Goal: Information Seeking & Learning: Find specific fact

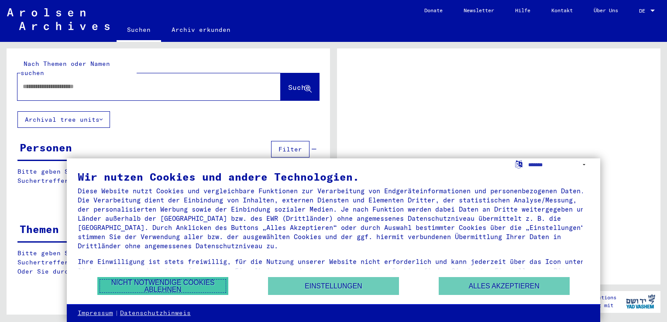
click at [141, 290] on button "Nicht notwendige Cookies ablehnen" at bounding box center [162, 286] width 131 height 18
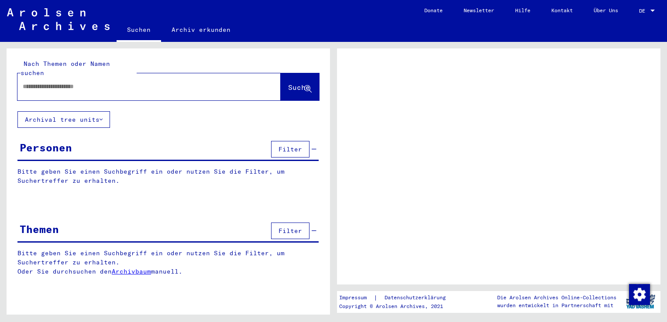
drag, startPoint x: 86, startPoint y: 148, endPoint x: 86, endPoint y: 143, distance: 5.2
click at [86, 148] on div "Personen Filter" at bounding box center [167, 150] width 301 height 22
click at [62, 142] on div "Personen" at bounding box center [46, 148] width 52 height 16
click at [34, 141] on div "Personen" at bounding box center [46, 148] width 52 height 16
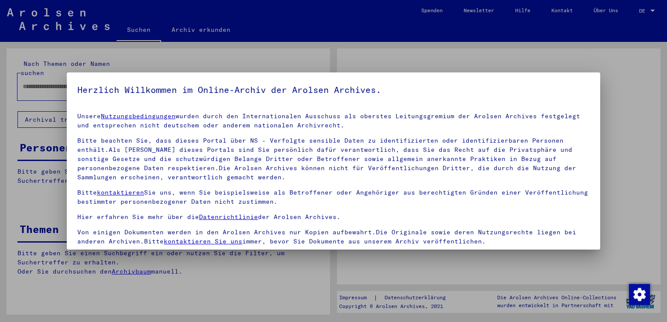
drag, startPoint x: 89, startPoint y: 72, endPoint x: 91, endPoint y: 84, distance: 11.6
click at [91, 84] on h5 "Herzlich Willkommen im Online-Archiv der Arolsen Archives." at bounding box center [333, 90] width 513 height 14
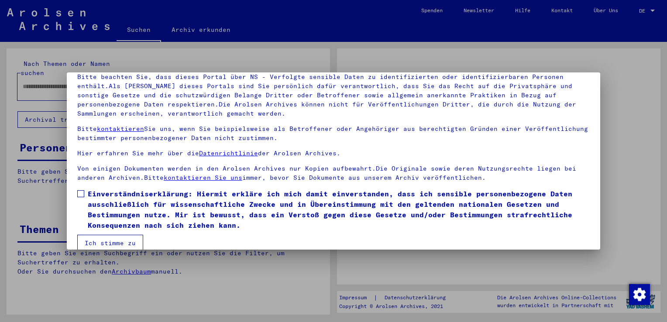
scroll to position [76, 0]
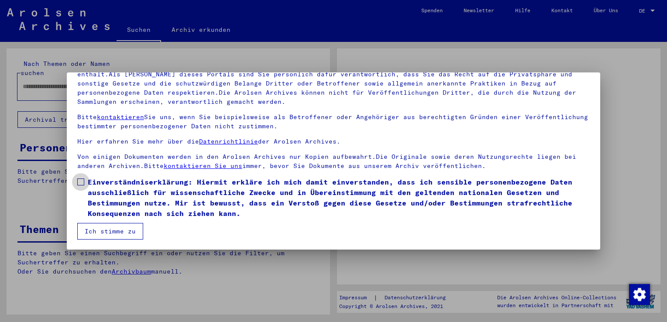
click at [79, 182] on span at bounding box center [80, 182] width 7 height 7
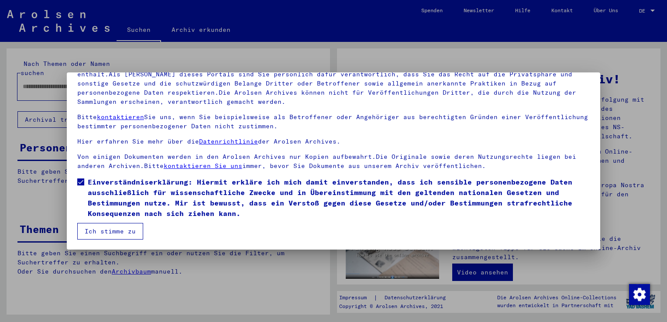
click at [120, 235] on button "Ich stimme zu" at bounding box center [110, 231] width 66 height 17
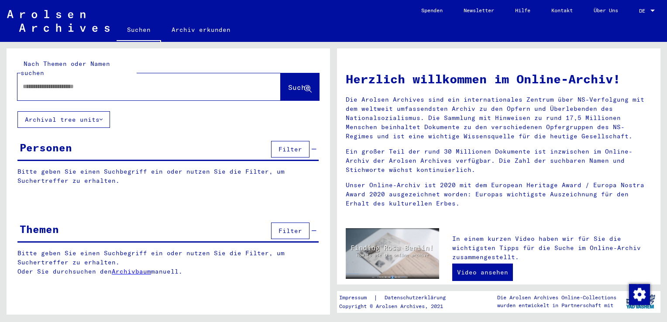
click at [52, 77] on div at bounding box center [135, 87] width 237 height 20
click at [52, 82] on input "text" at bounding box center [139, 86] width 232 height 9
type input "****"
click at [293, 83] on span "Suche" at bounding box center [299, 87] width 22 height 9
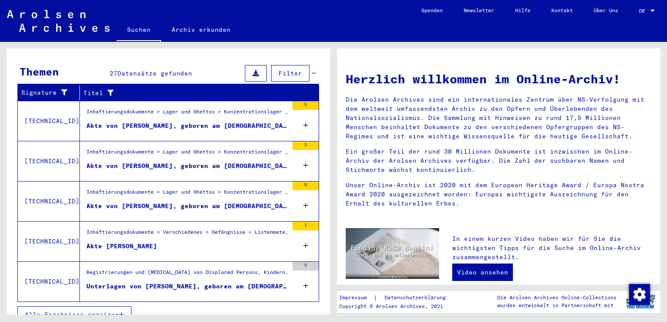
scroll to position [285, 0]
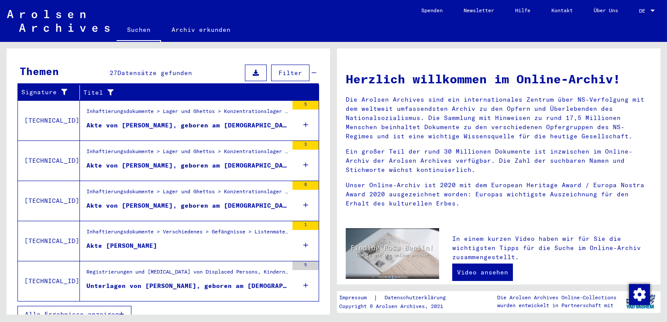
click at [189, 161] on div "Akte von [PERSON_NAME], geboren am [DEMOGRAPHIC_DATA]" at bounding box center [187, 165] width 202 height 9
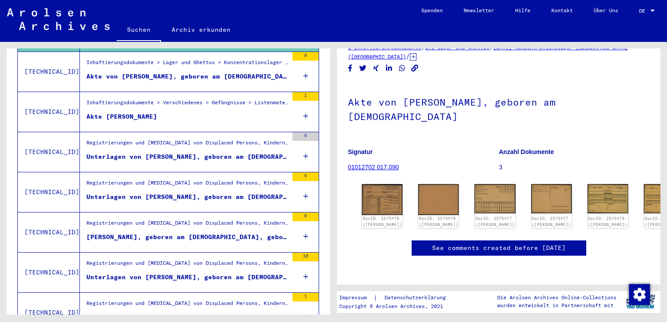
scroll to position [259, 0]
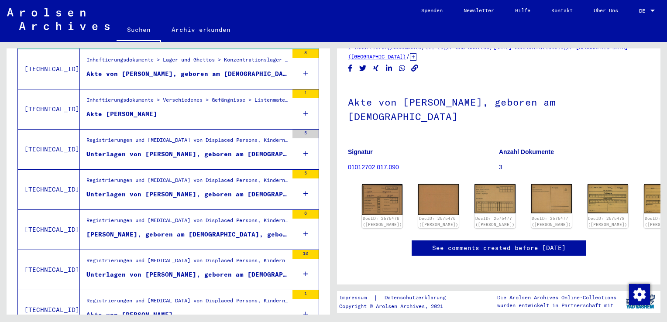
click at [198, 176] on div "Registrierungen und [MEDICAL_DATA] von Displaced Persons, Kindern und Vermisste…" at bounding box center [187, 182] width 202 height 12
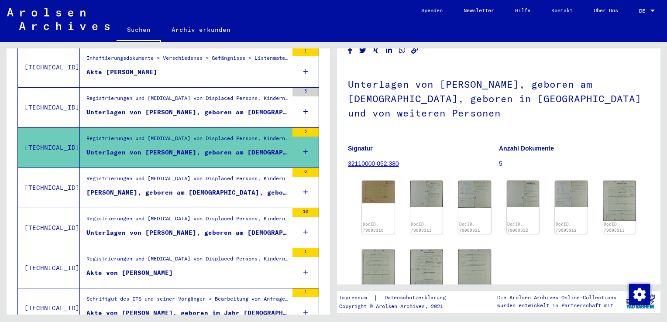
scroll to position [303, 0]
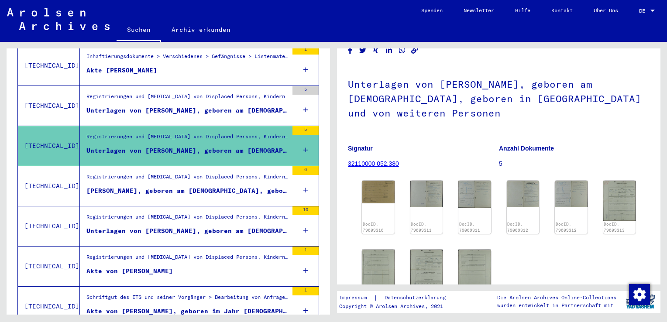
click at [194, 213] on div "Registrierungen und [MEDICAL_DATA] von Displaced Persons, Kindern und Vermisste…" at bounding box center [187, 219] width 202 height 12
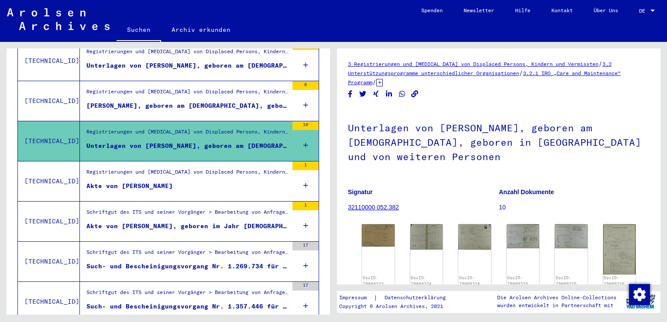
scroll to position [390, 0]
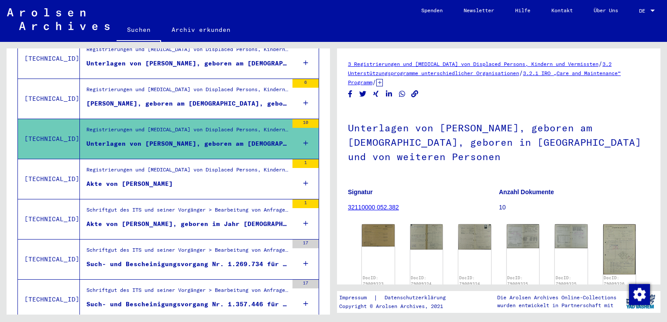
click at [152, 260] on div "Such- und Bescheinigungsvorgang Nr. 1.269.734 für [PERSON_NAME] geboren [DEMOGR…" at bounding box center [187, 264] width 202 height 9
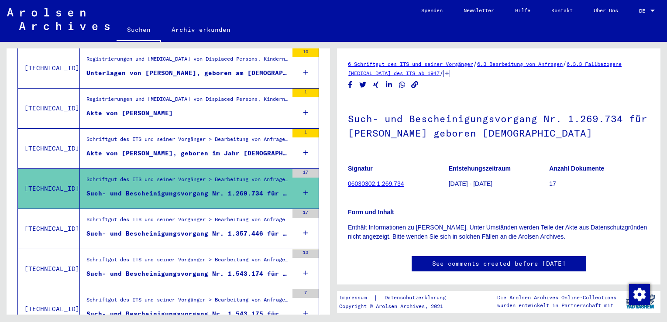
scroll to position [478, 0]
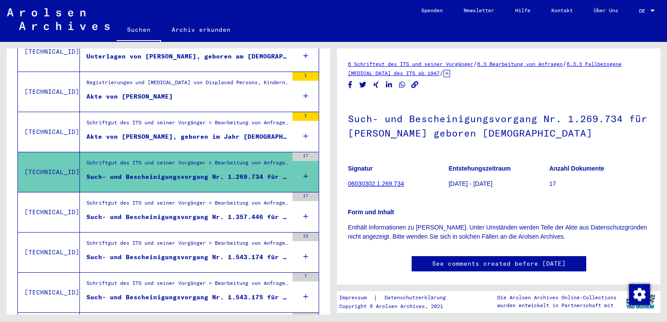
click at [146, 213] on div "Such- und Bescheinigungsvorgang Nr. 1.357.446 für [PERSON_NAME] geboren [DEMOGR…" at bounding box center [187, 217] width 202 height 9
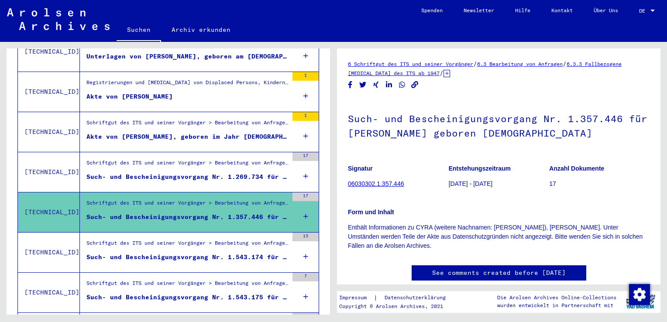
click at [143, 253] on div "Such- und Bescheinigungsvorgang Nr. 1.543.174 für [PERSON_NAME][GEOGRAPHIC_DATA…" at bounding box center [187, 257] width 202 height 9
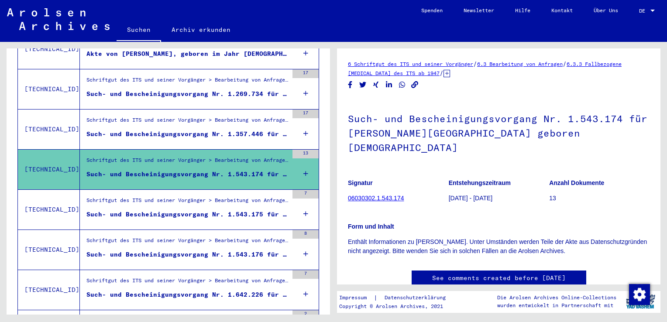
scroll to position [565, 0]
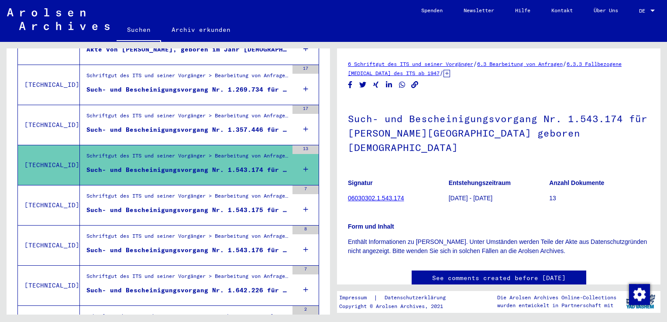
click at [171, 186] on div "Schriftgut des ITS und seiner Vorgänger > Bearbeitung von Anfragen > Fallbezoge…" at bounding box center [184, 206] width 208 height 40
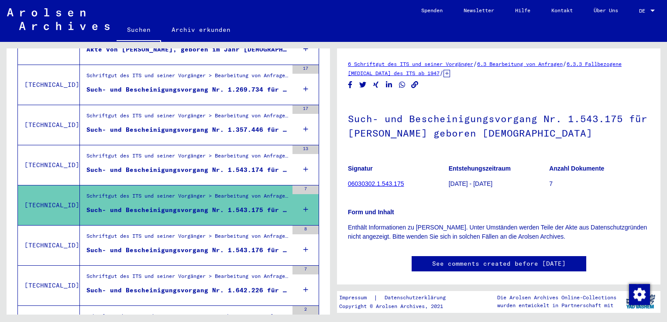
click at [140, 246] on div "Such- und Bescheinigungsvorgang Nr. 1.543.176 für [PERSON_NAME][GEOGRAPHIC_DATA…" at bounding box center [187, 250] width 202 height 9
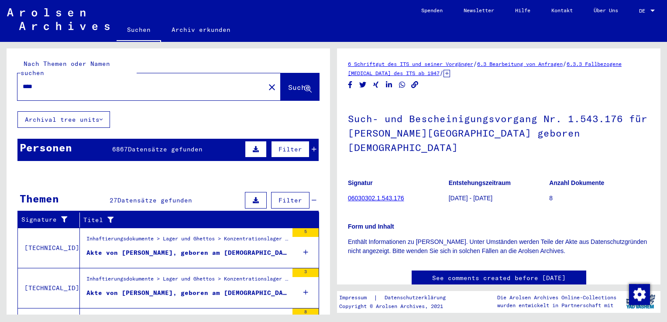
click at [173, 248] on div "Akte von [PERSON_NAME], geboren am [DEMOGRAPHIC_DATA]" at bounding box center [187, 252] width 202 height 9
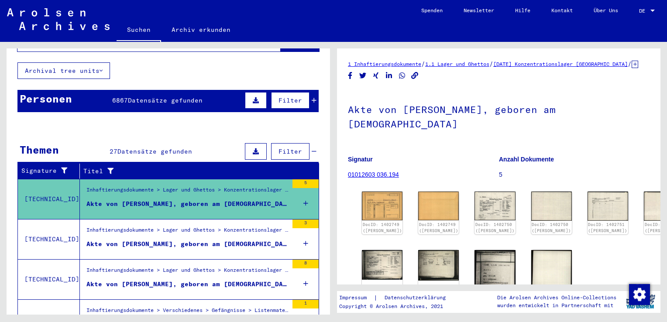
scroll to position [87, 0]
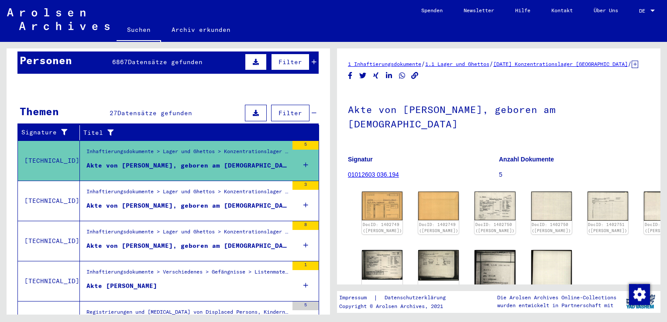
click at [191, 208] on div "Alle Ergebnisse anzeigen" at bounding box center [167, 220] width 301 height 25
click at [165, 201] on div "Akte von [PERSON_NAME], geboren am [DEMOGRAPHIC_DATA]" at bounding box center [187, 205] width 202 height 9
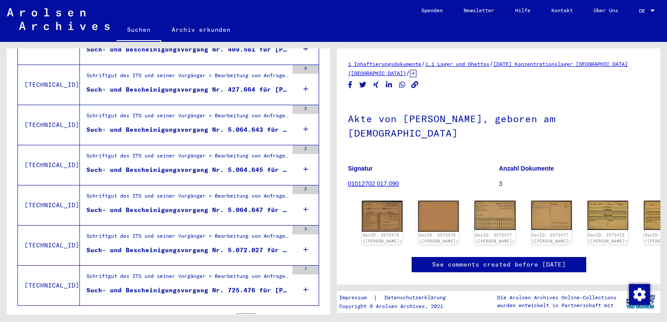
scroll to position [954, 0]
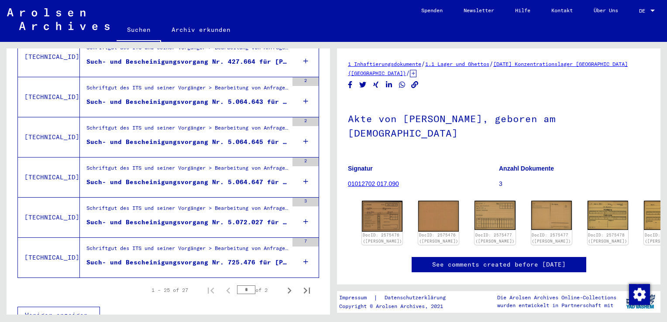
click at [136, 244] on figure "Schriftgut des ITS und seiner Vorgänger > Bearbeitung von Anfragen > Fallbezoge…" at bounding box center [187, 250] width 202 height 13
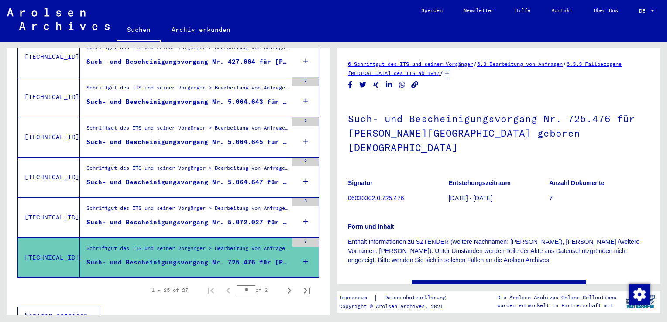
click at [144, 218] on figure "Such- und Bescheinigungsvorgang Nr. 5.072.027 für [PERSON_NAME] geboren [DEMOGR…" at bounding box center [187, 224] width 202 height 13
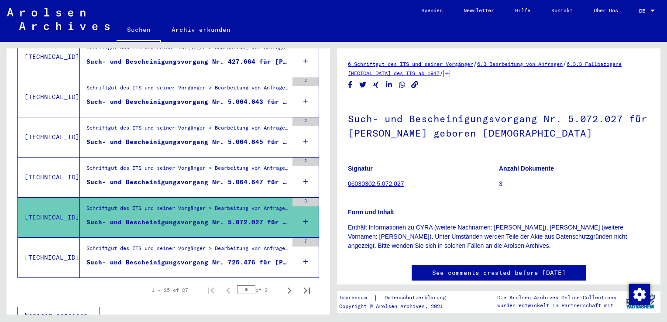
click at [156, 178] on div "Such- und Bescheinigungsvorgang Nr. 5.064.647 für [PERSON_NAME] geboren [DEMOGR…" at bounding box center [187, 182] width 202 height 9
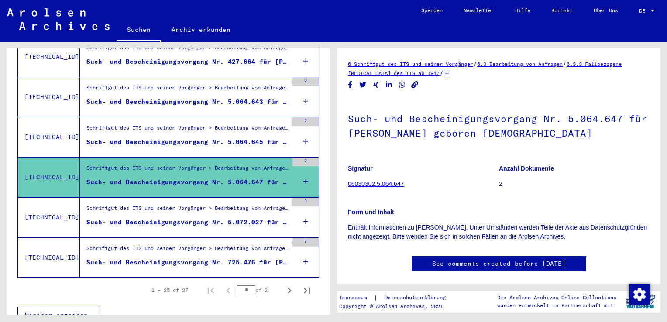
click at [151, 138] on div "Such- und Bescheinigungsvorgang Nr. 5.064.645 für [PERSON_NAME] geboren [DEMOGR…" at bounding box center [187, 142] width 202 height 9
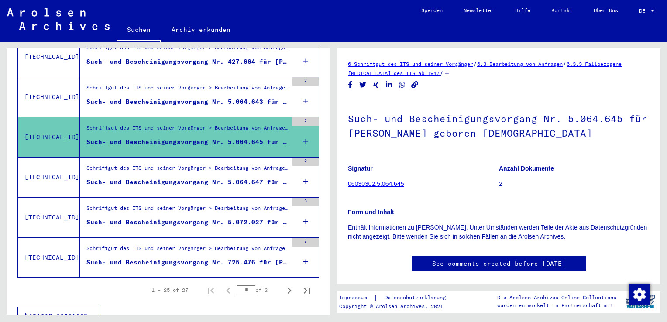
click at [151, 100] on div "Schriftgut des ITS und seiner Vorgänger > Bearbeitung von Anfragen > Fallbezoge…" at bounding box center [184, 97] width 208 height 40
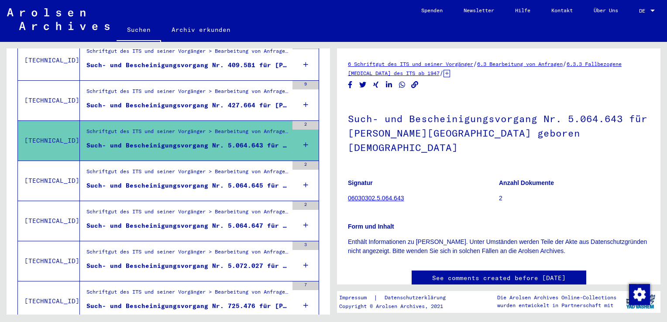
click at [159, 107] on div "Schriftgut des ITS und seiner Vorgänger > Bearbeitung von Anfragen > Fallbezoge…" at bounding box center [184, 101] width 208 height 40
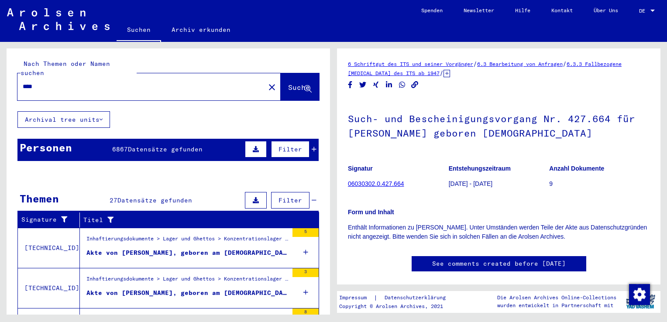
drag, startPoint x: 54, startPoint y: 80, endPoint x: 0, endPoint y: 70, distance: 55.0
click at [0, 70] on html "Suchen Archiv erkunden Spenden Newsletter Hilfe Kontakt Über Uns Suchen Archiv …" at bounding box center [333, 161] width 667 height 322
click at [287, 85] on button "Suche" at bounding box center [300, 86] width 38 height 27
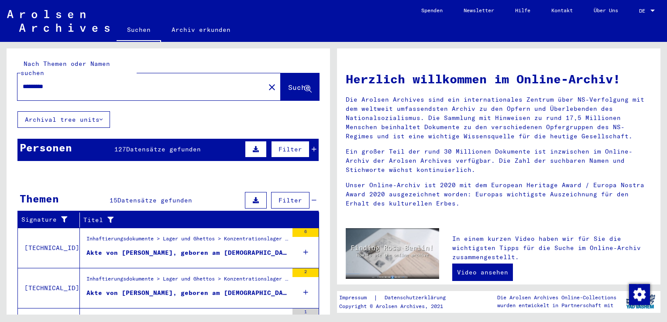
drag, startPoint x: 65, startPoint y: 78, endPoint x: 0, endPoint y: 72, distance: 65.3
click at [0, 73] on html "Suchen Archiv erkunden Spenden Newsletter Hilfe Kontakt Über Uns Suchen Archiv …" at bounding box center [333, 161] width 667 height 322
type input "****"
click at [284, 84] on button "Suche" at bounding box center [300, 86] width 38 height 27
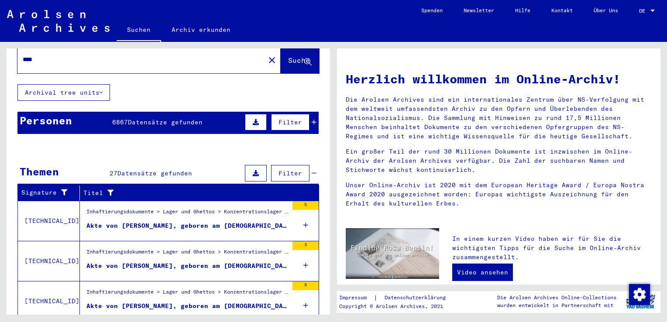
scroll to position [128, 0]
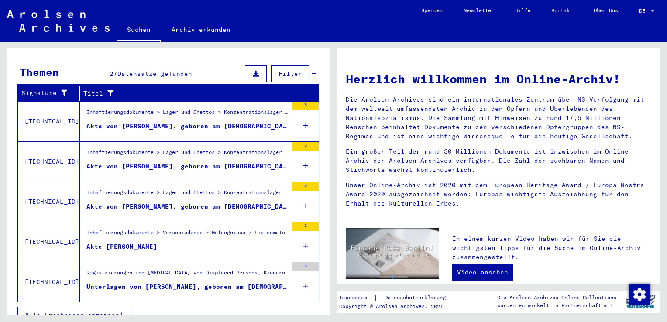
click at [99, 311] on span "Alle Ergebnisse anzeigen" at bounding box center [72, 315] width 94 height 8
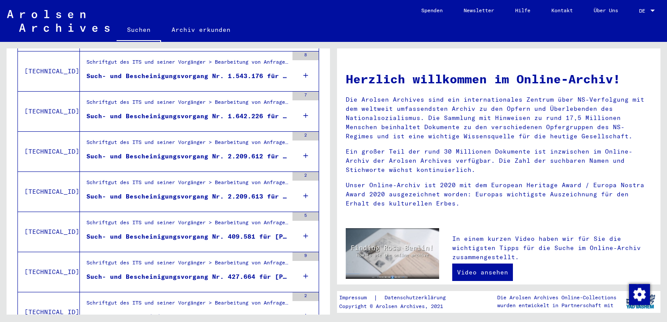
scroll to position [954, 0]
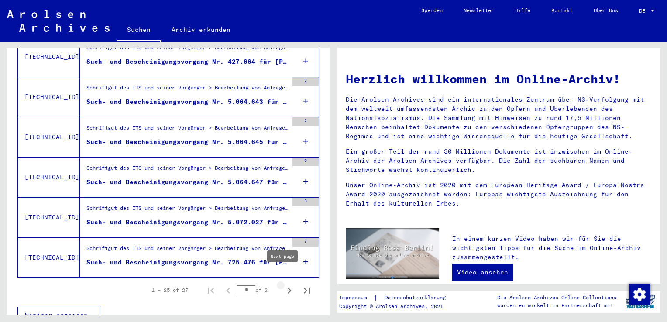
click at [283, 285] on icon "Next page" at bounding box center [289, 291] width 12 height 12
type input "*"
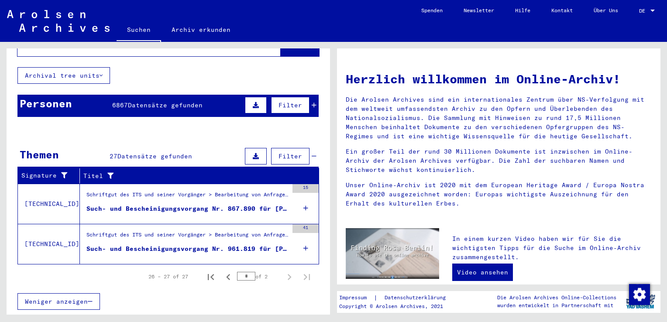
scroll to position [33, 0]
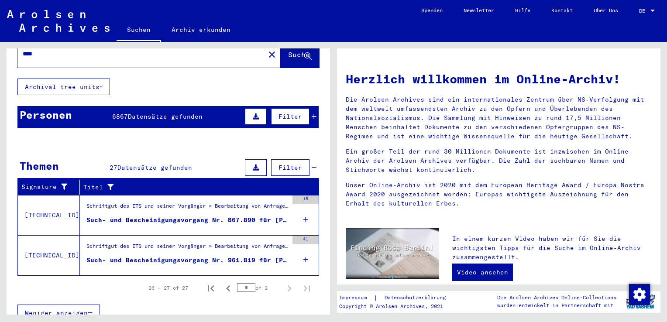
click at [236, 256] on div "Such- und Bescheinigungsvorgang Nr. 961.819 für [PERSON_NAME] geboren [DEMOGRAP…" at bounding box center [187, 260] width 202 height 9
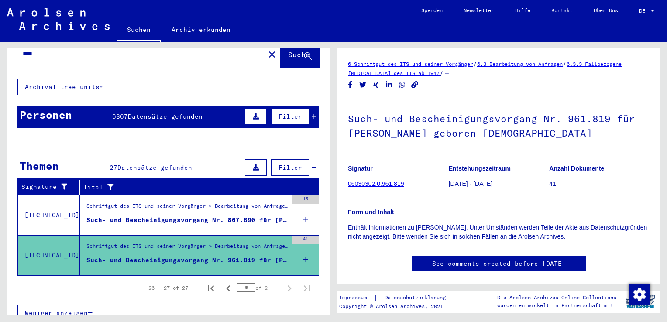
click at [135, 216] on div "Such- und Bescheinigungsvorgang Nr. 867.890 für [PERSON_NAME][GEOGRAPHIC_DATA] …" at bounding box center [187, 220] width 202 height 9
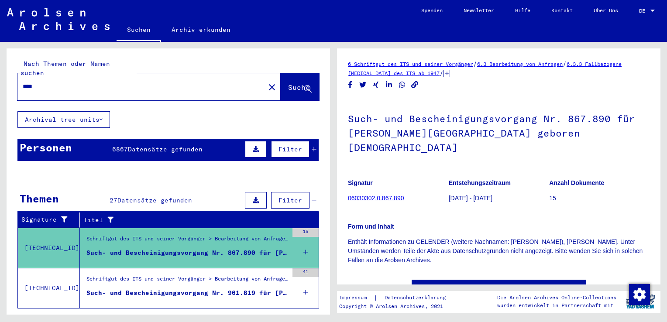
drag, startPoint x: 62, startPoint y: 74, endPoint x: -2, endPoint y: 83, distance: 64.8
click at [0, 83] on html "Suchen Archiv erkunden Spenden Newsletter Hilfe Kontakt Über Uns Suchen Archiv …" at bounding box center [333, 161] width 667 height 322
click at [295, 83] on span "Suche" at bounding box center [299, 87] width 22 height 9
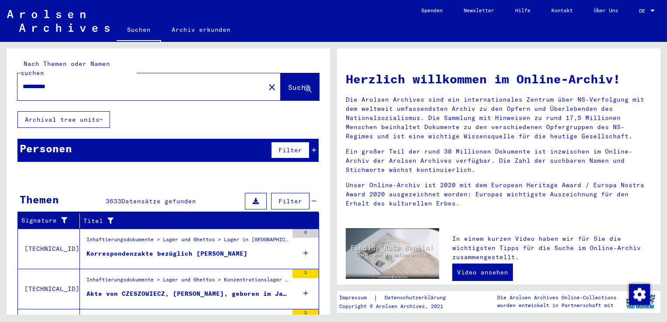
click at [130, 83] on div "**********" at bounding box center [135, 87] width 237 height 20
click at [109, 82] on input "**********" at bounding box center [139, 86] width 232 height 9
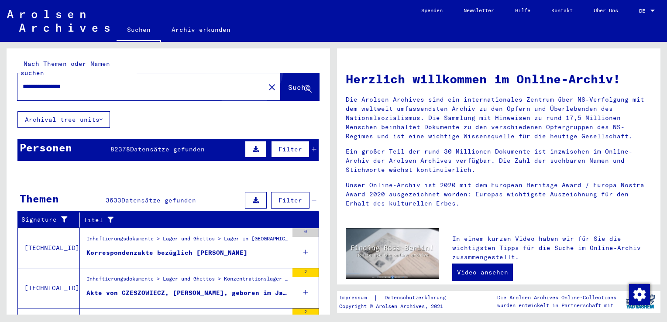
click at [284, 74] on button "Suche" at bounding box center [300, 86] width 38 height 27
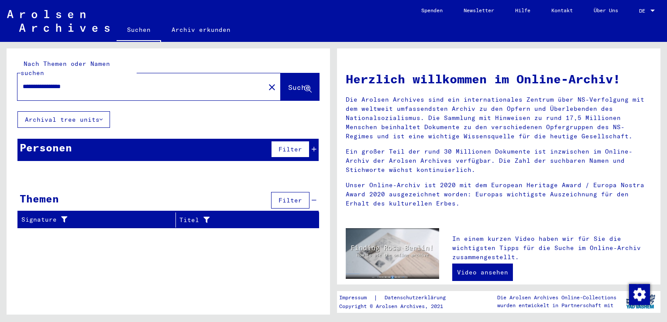
drag, startPoint x: 98, startPoint y: 79, endPoint x: 65, endPoint y: 83, distance: 33.4
click at [65, 83] on div "**********" at bounding box center [135, 87] width 237 height 20
type input "**********"
click at [288, 83] on span "Suche" at bounding box center [299, 87] width 22 height 9
